Goal: Transaction & Acquisition: Subscribe to service/newsletter

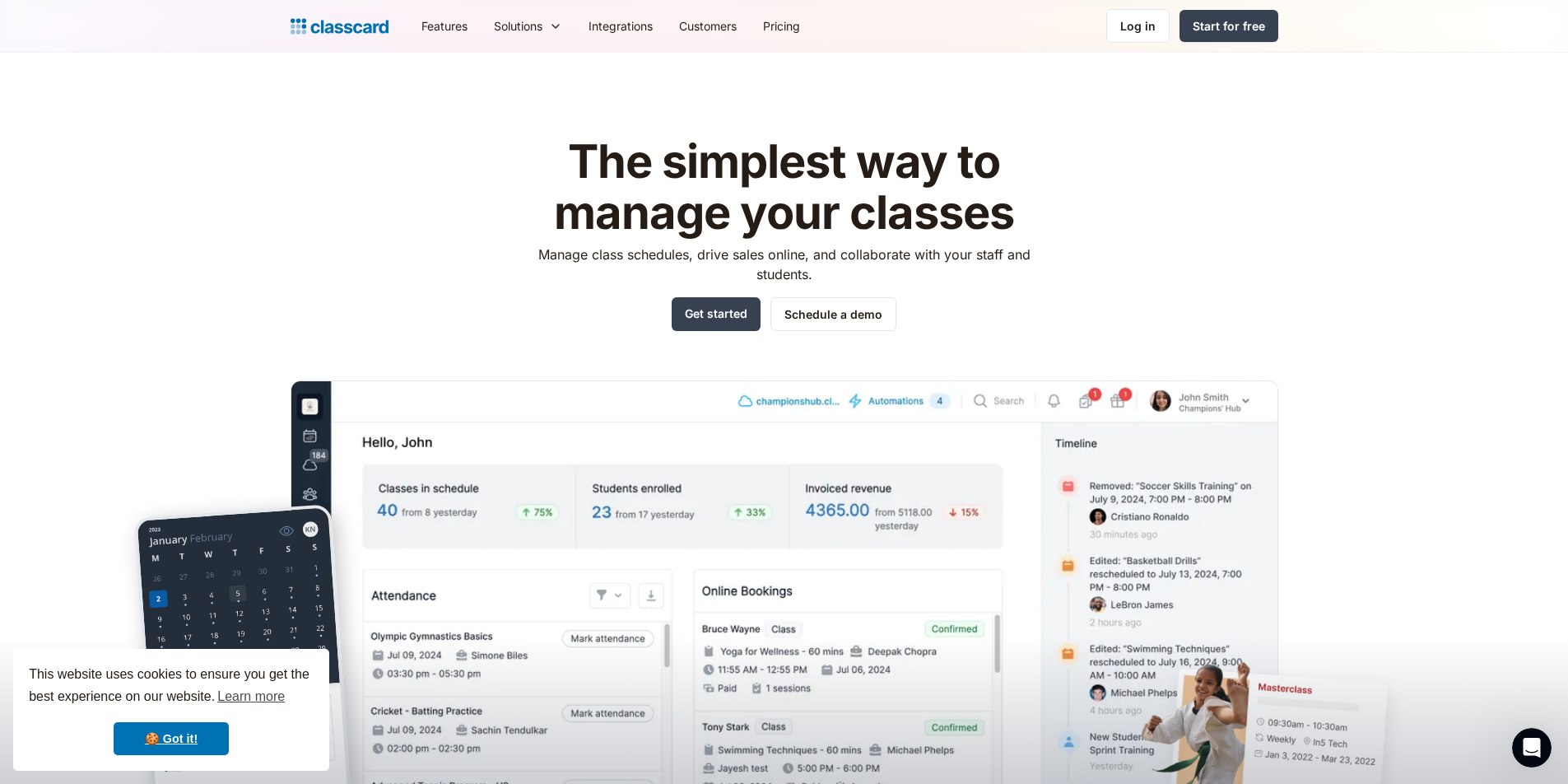
click at [1375, 219] on header "The simplest way to manage your classes Manage class schedules, drive sales onl…" at bounding box center [784, 434] width 1568 height 764
click at [724, 320] on link "Get started" at bounding box center [716, 314] width 89 height 34
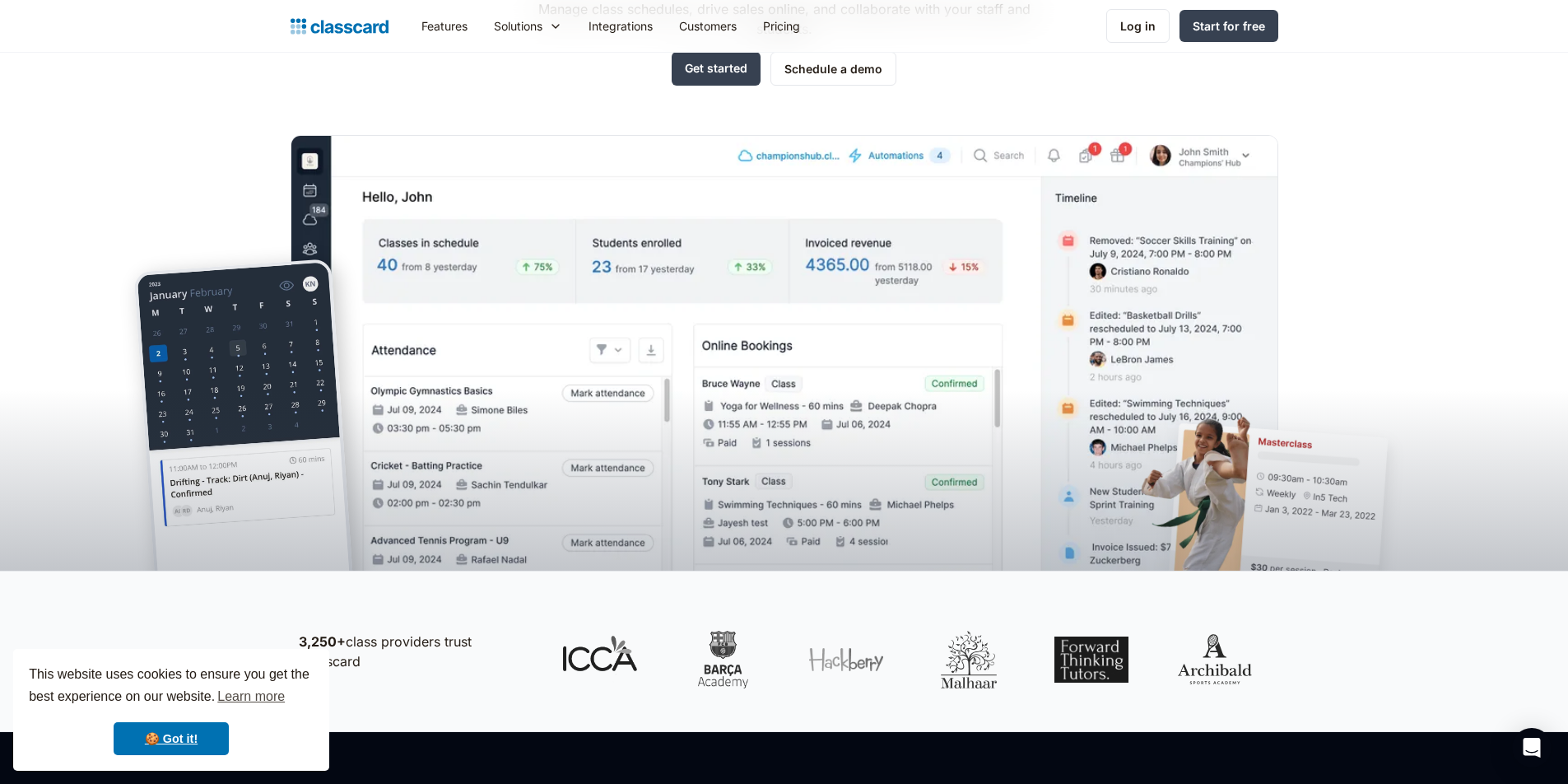
scroll to position [59, 0]
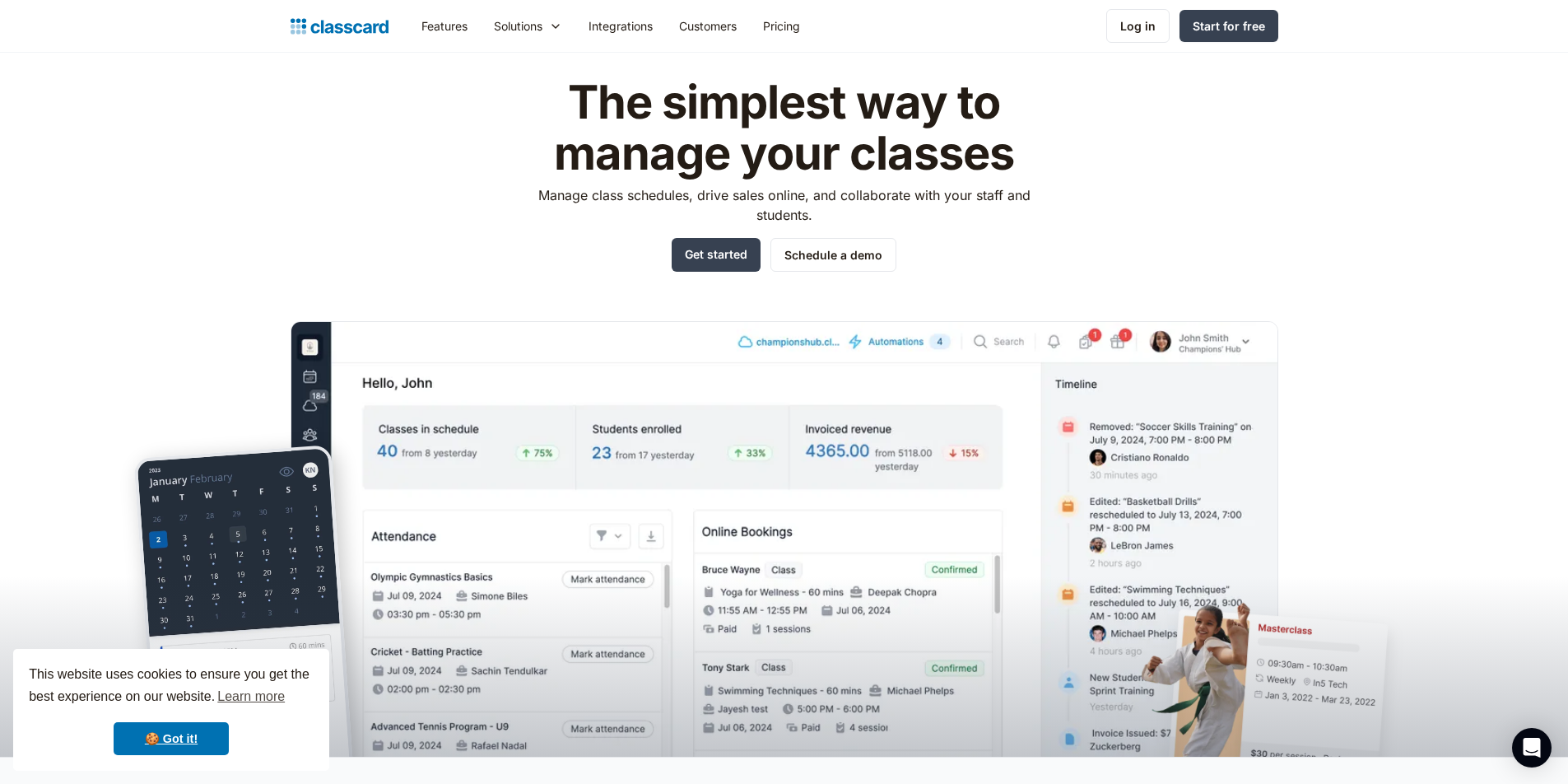
click at [244, 113] on header "The simplest way to manage your classes Manage class schedules, drive sales onl…" at bounding box center [784, 375] width 1568 height 764
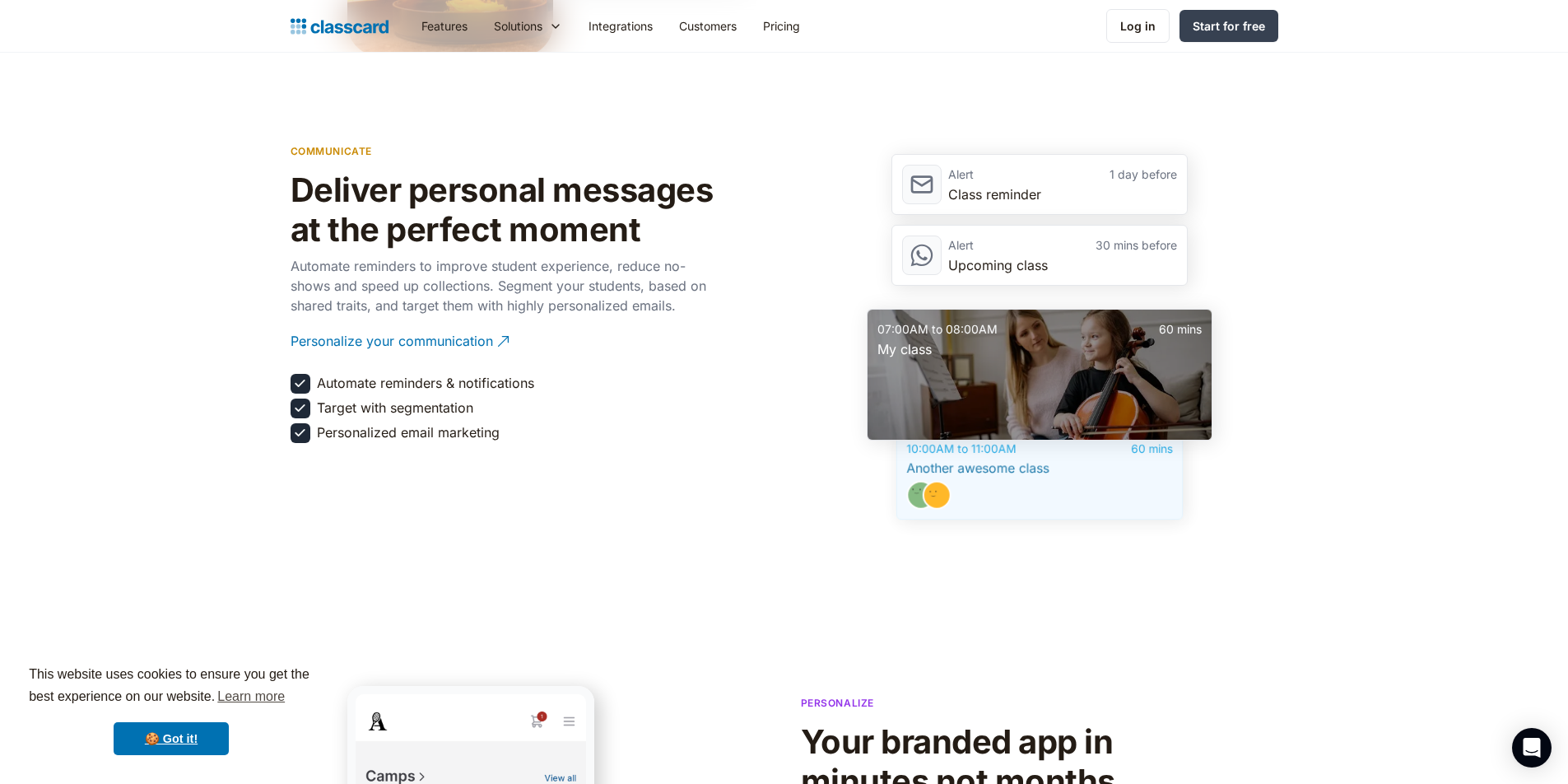
scroll to position [2627, 0]
